Goal: Transaction & Acquisition: Purchase product/service

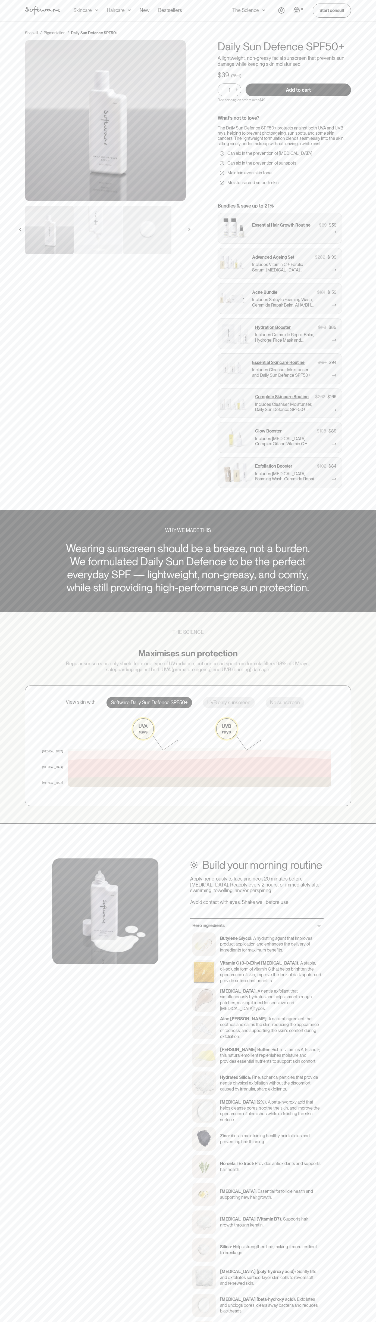
click at [299, 90] on input "Add to cart" at bounding box center [299, 90] width 106 height 13
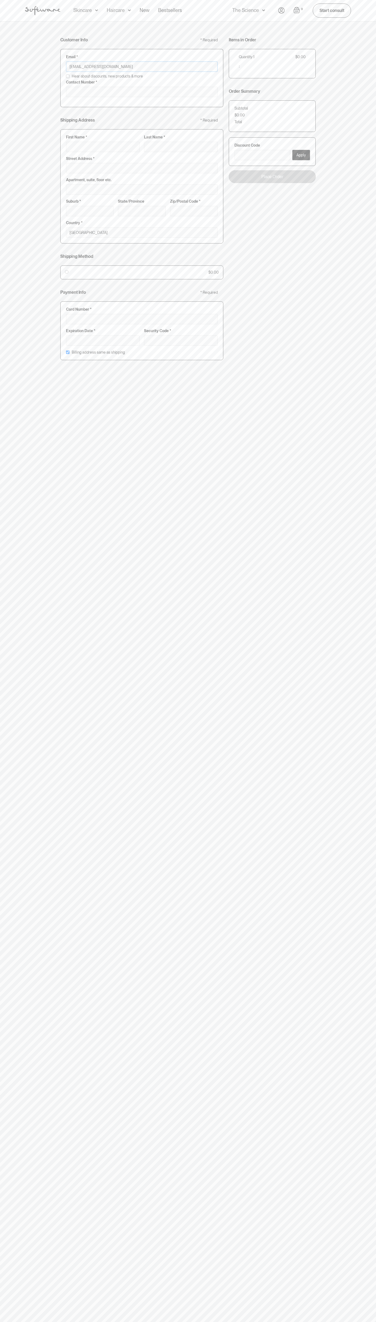
type input "johnsmith009@storebotmail.joonix.net"
type input "0293744000"
type input "G"
type input "Go"
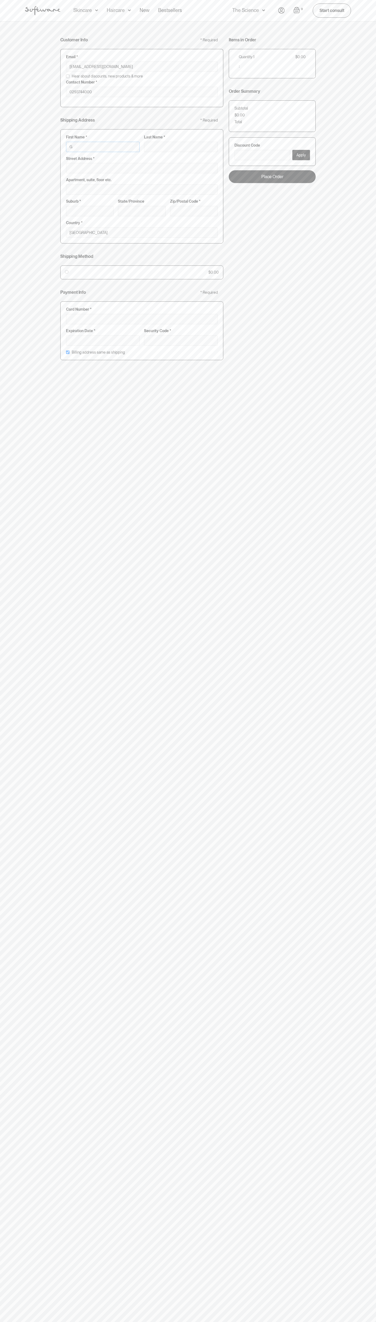
type input "Go"
type input "Goo"
type input "Goog"
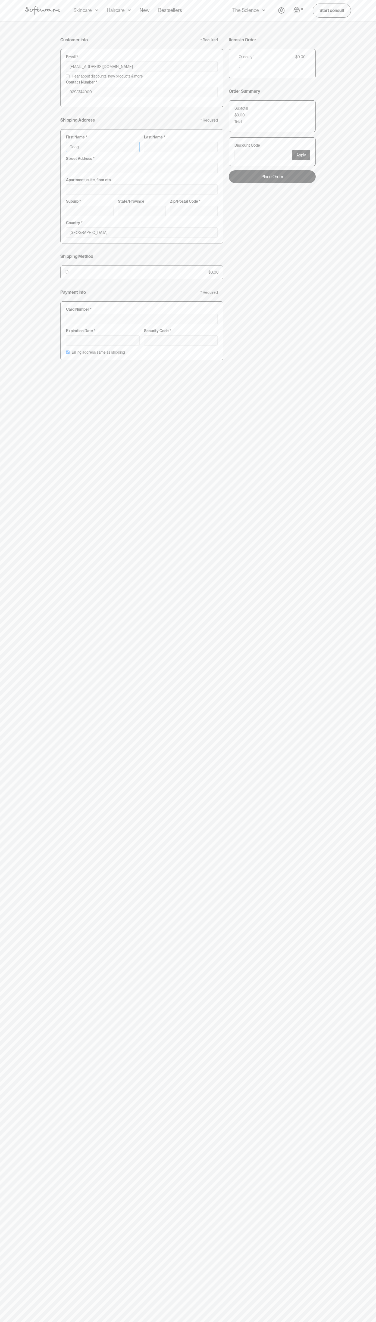
type input "Googl"
type input "Google"
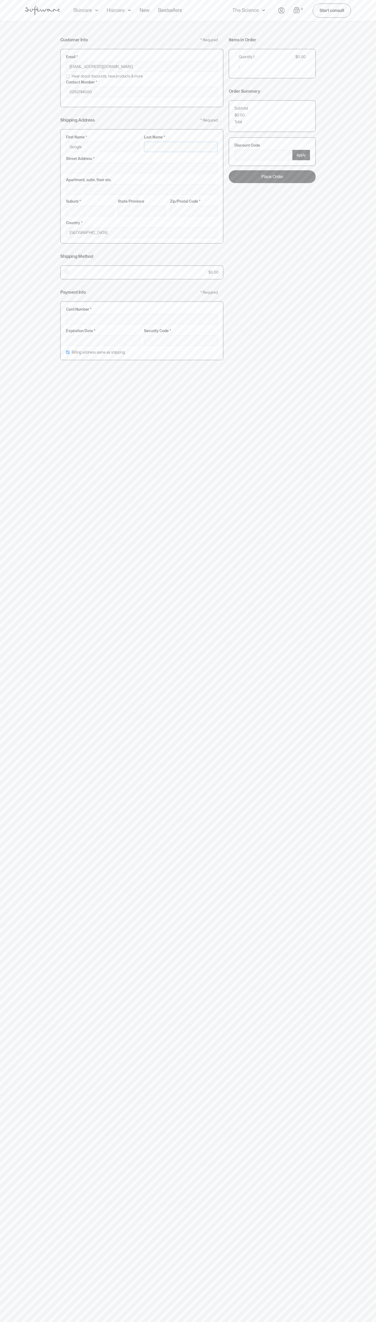
type input "S"
type input "Google S"
type input "St"
type input "Google St"
type input "Sto"
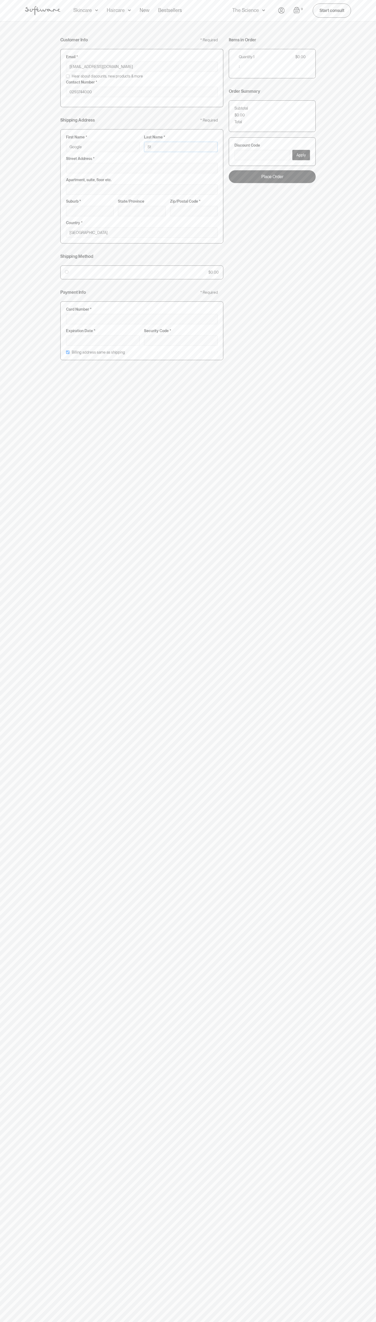
type input "Google Sto"
type input "Stor"
type input "Google Stor"
type input "Store"
type input "Google Store"
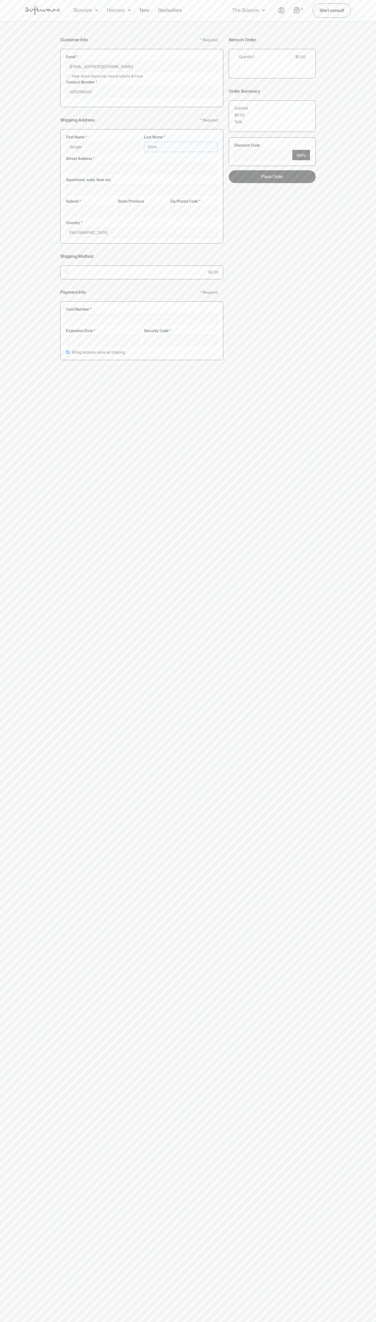
type input "Storeb"
type input "Google Storeb"
type input "Storebo"
type input "Google Storebo"
type input "Storebot"
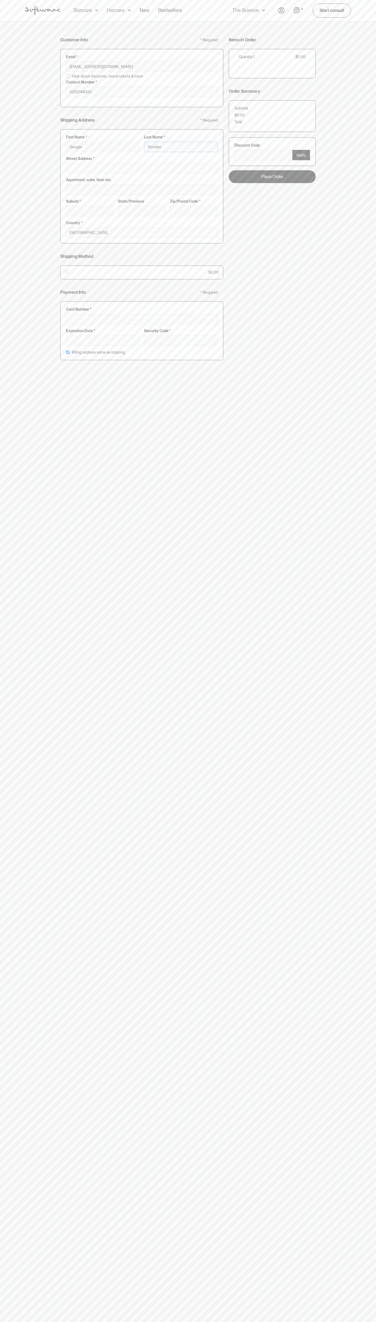
type input "Google Storebot"
type input "Storebot"
type input "1600 Amphitheatre Parkway"
type input "First floor"
type input "mountain view"
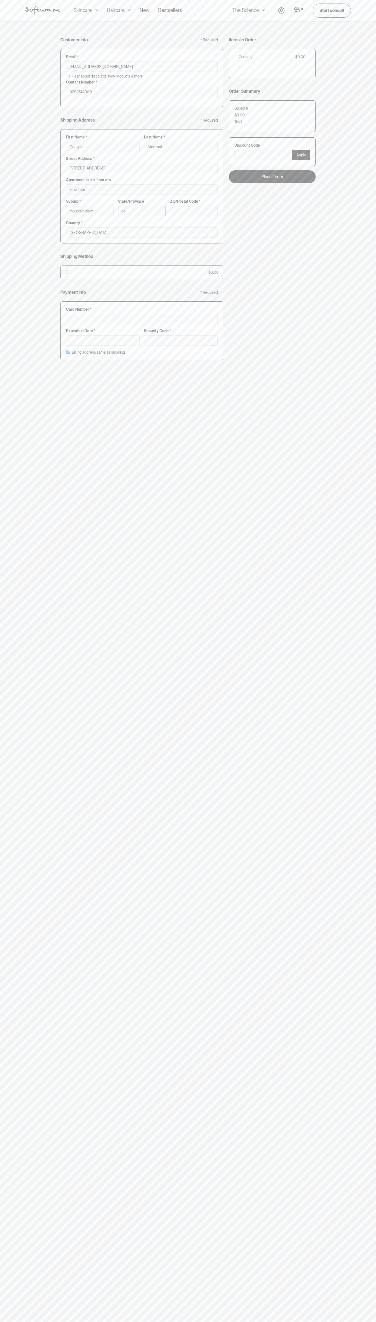
type input "ca"
type input "94043"
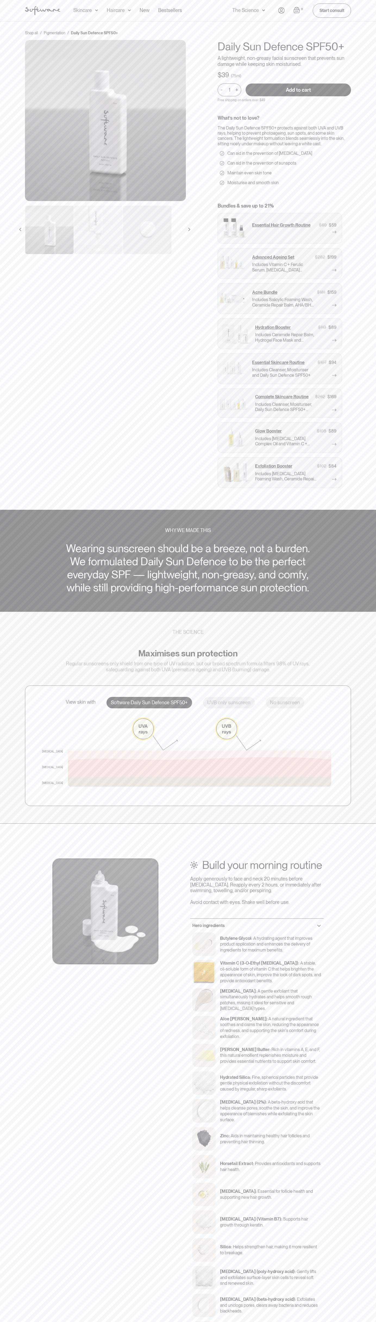
click at [162, 12] on link "Bestsellers" at bounding box center [170, 10] width 24 height 21
click at [359, 390] on div "Shop all / Pigmentation / Daily Sun Defence SPF50+ Daily Sun Defence SPF50+ A l…" at bounding box center [188, 265] width 376 height 489
click at [23, 1322] on html "Acne Ageing Pigmentation Everyday care Hair Loss Learn Skincare Custom Formulas…" at bounding box center [188, 661] width 376 height 1322
click at [27, 177] on img at bounding box center [105, 120] width 161 height 161
